Goal: Obtain resource: Download file/media

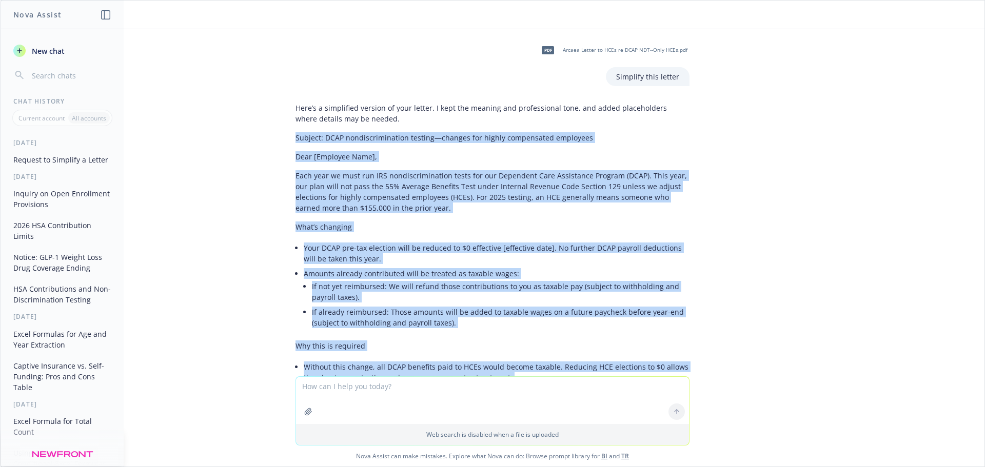
scroll to position [269, 0]
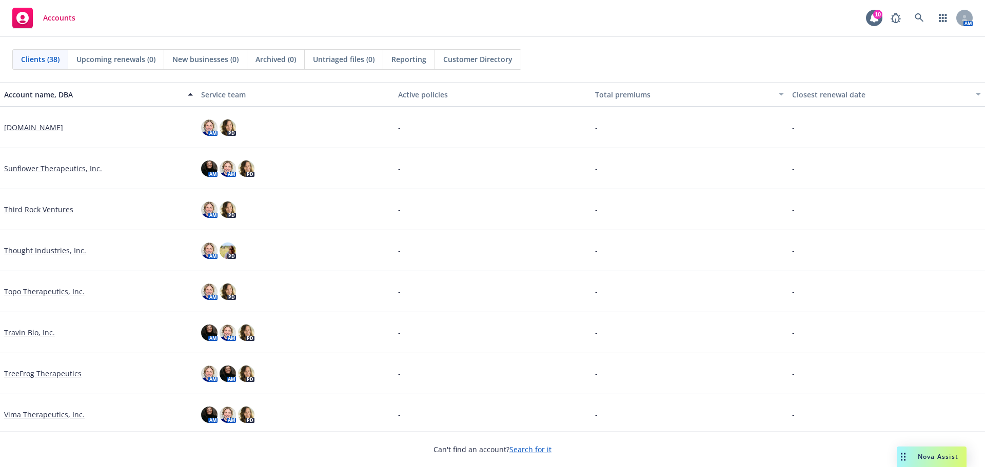
scroll to position [1231, 0]
click at [56, 247] on div "Thought Industries, Inc." at bounding box center [98, 250] width 197 height 41
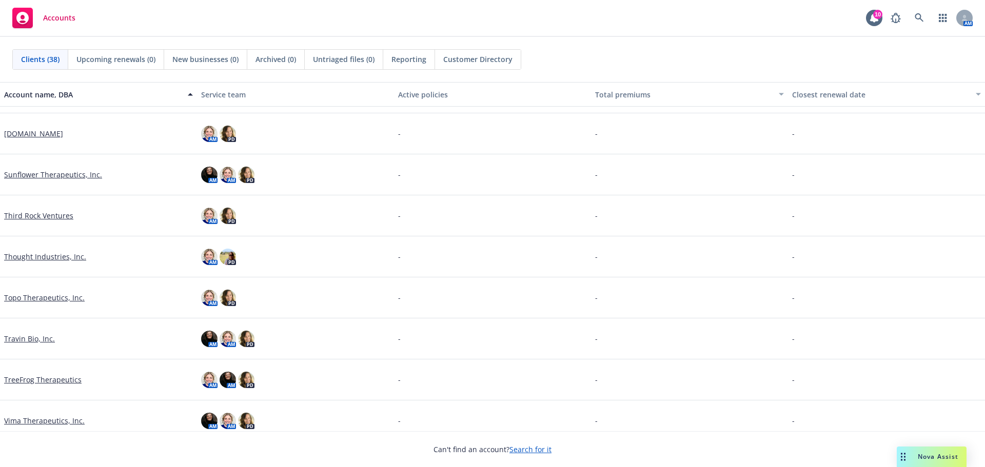
scroll to position [1218, 0]
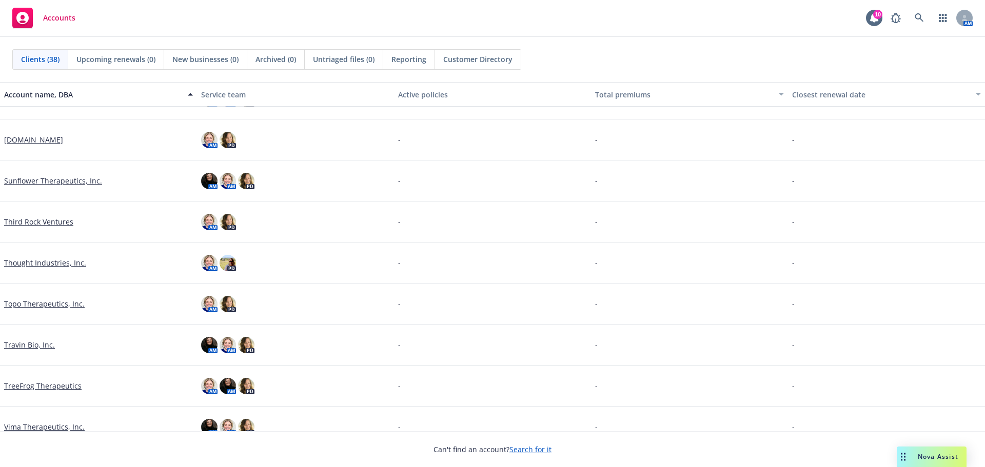
click at [46, 263] on link "Thought Industries, Inc." at bounding box center [45, 263] width 82 height 11
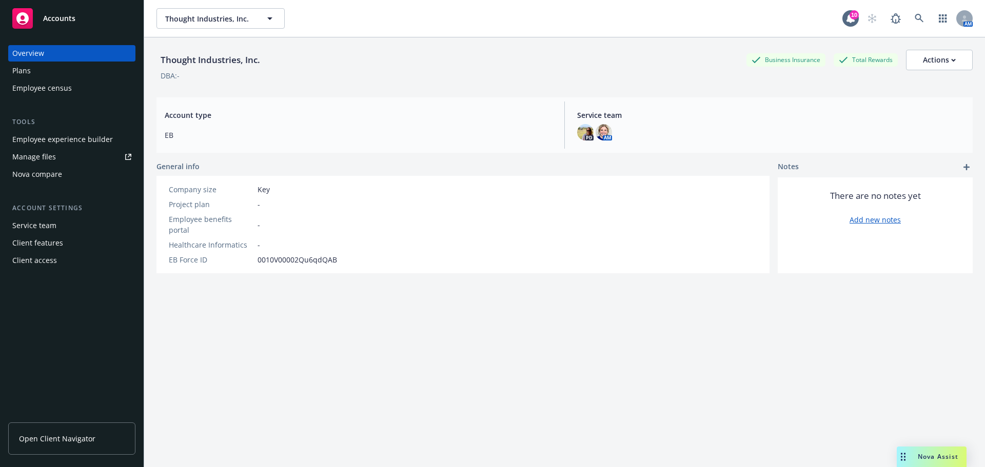
click at [51, 436] on span "Open Client Navigator" at bounding box center [57, 439] width 76 height 11
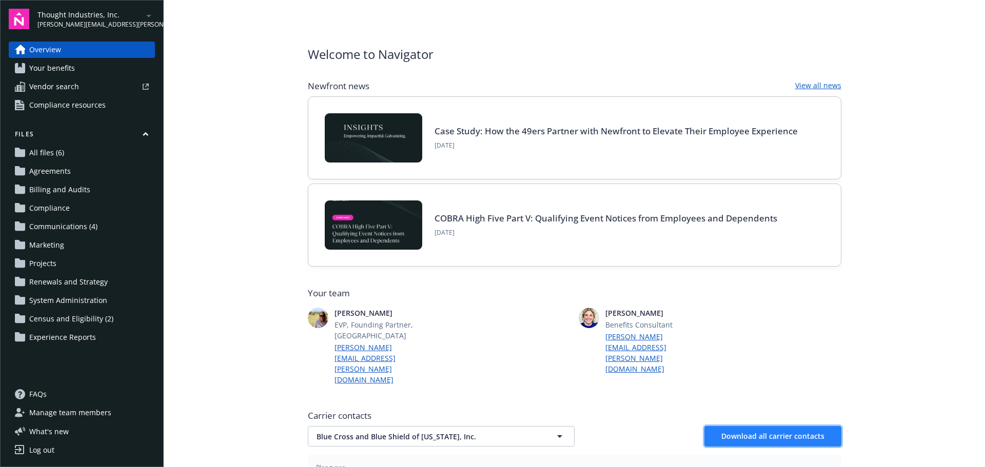
click at [773, 431] on span "Download all carrier contacts" at bounding box center [772, 436] width 103 height 10
